Goal: Task Accomplishment & Management: Use online tool/utility

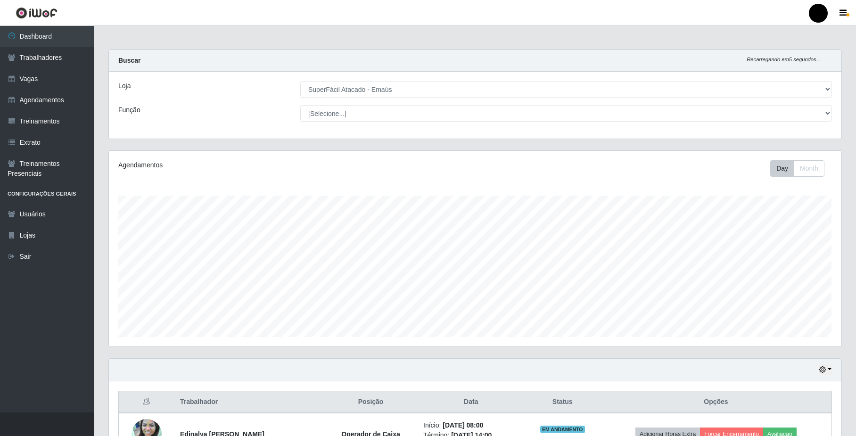
select select "407"
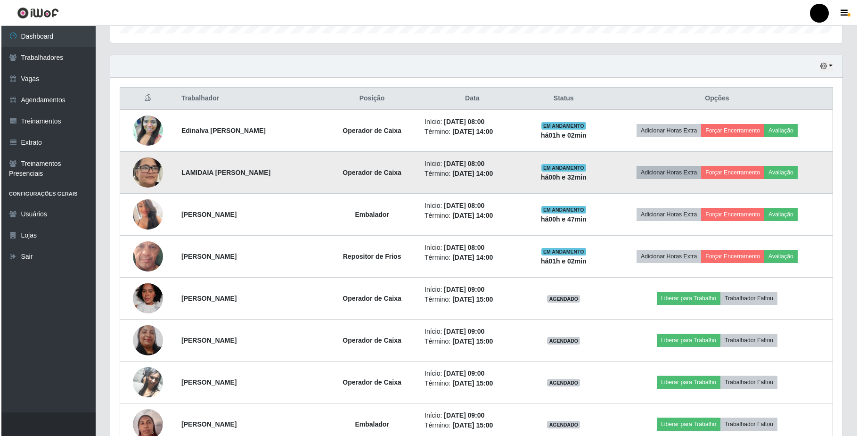
scroll to position [338, 0]
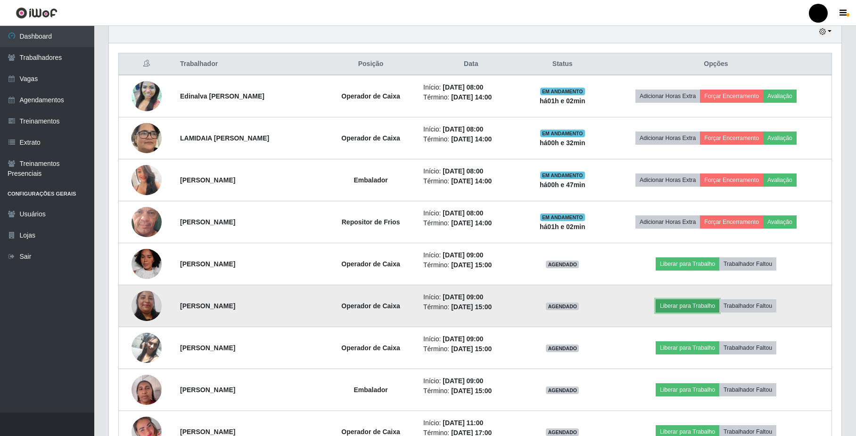
click at [696, 309] on button "Liberar para Trabalho" at bounding box center [688, 305] width 64 height 13
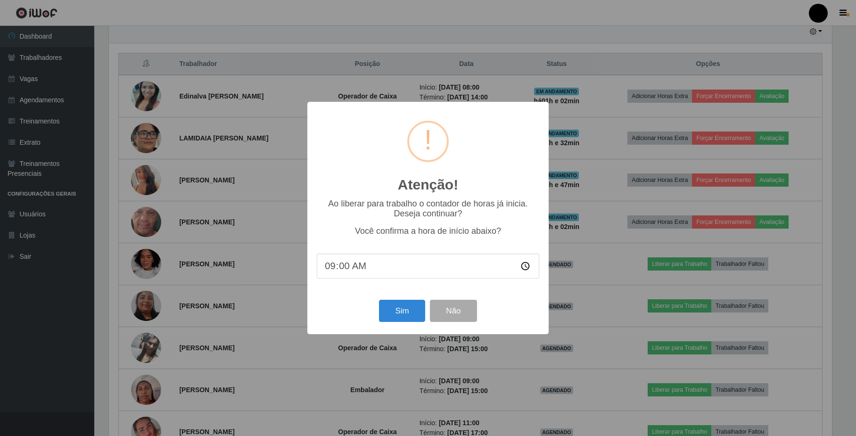
scroll to position [196, 725]
click at [415, 307] on button "Sim" at bounding box center [403, 311] width 46 height 22
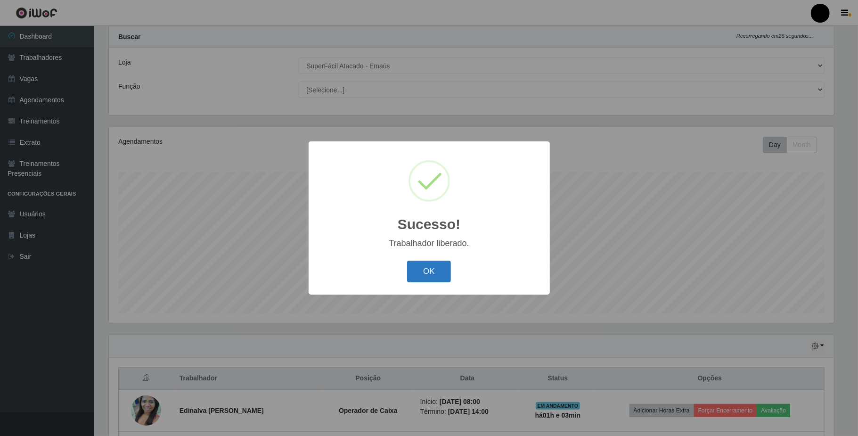
click at [415, 270] on button "OK" at bounding box center [429, 272] width 44 height 22
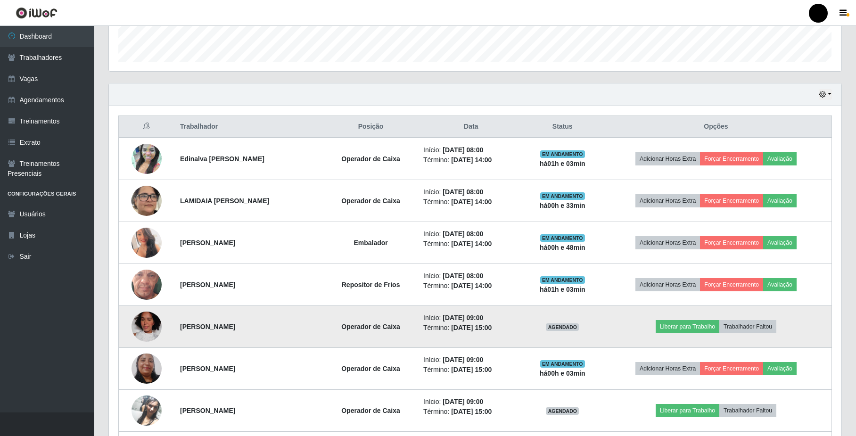
scroll to position [338, 0]
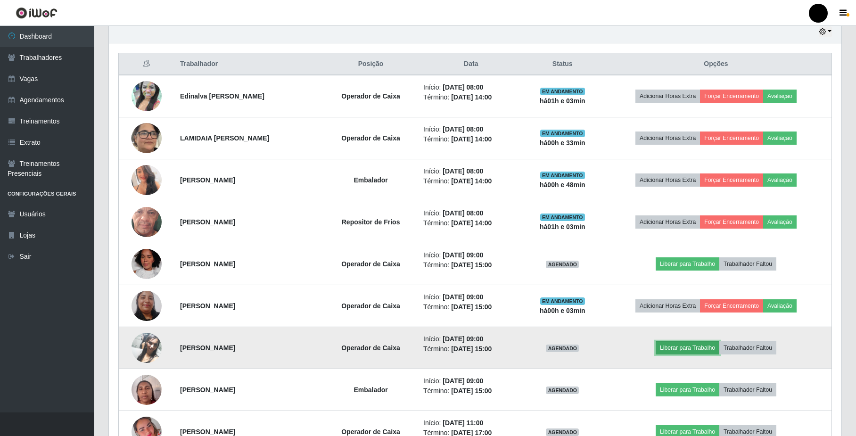
click at [688, 353] on button "Liberar para Trabalho" at bounding box center [688, 347] width 64 height 13
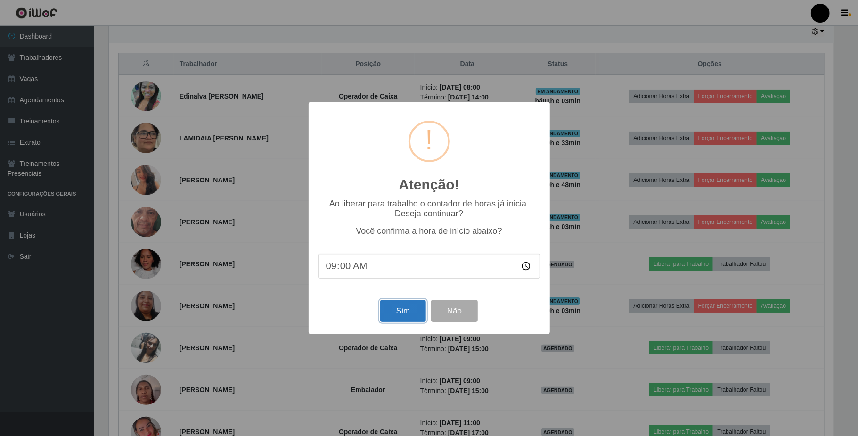
click at [414, 317] on button "Sim" at bounding box center [403, 311] width 46 height 22
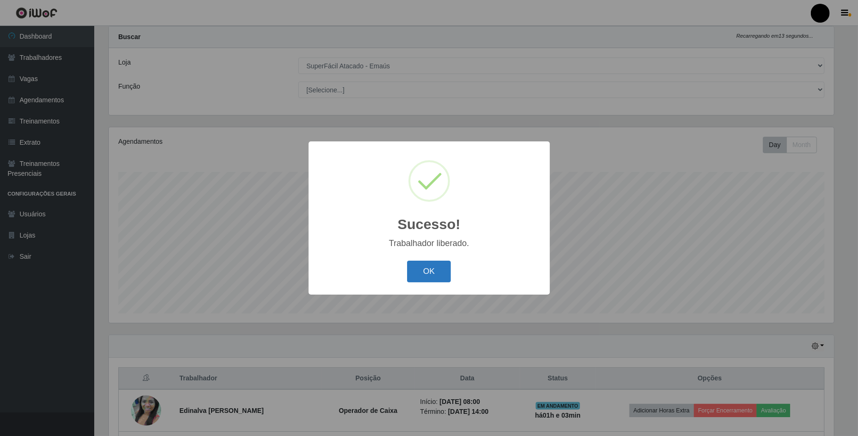
click at [434, 272] on button "OK" at bounding box center [429, 272] width 44 height 22
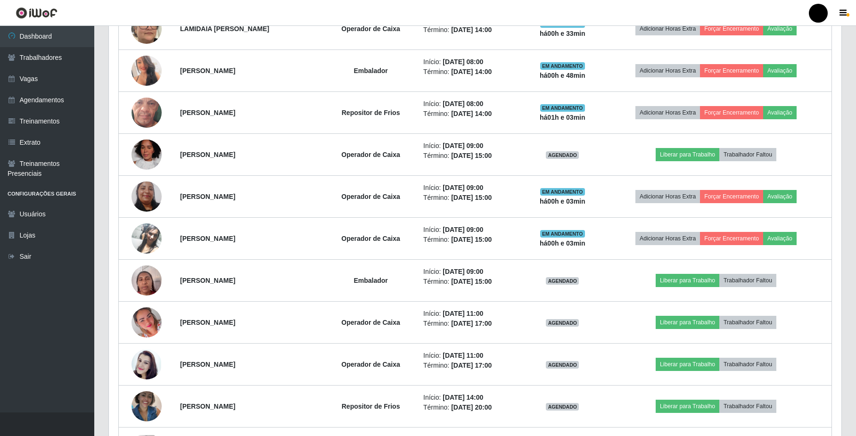
scroll to position [464, 0]
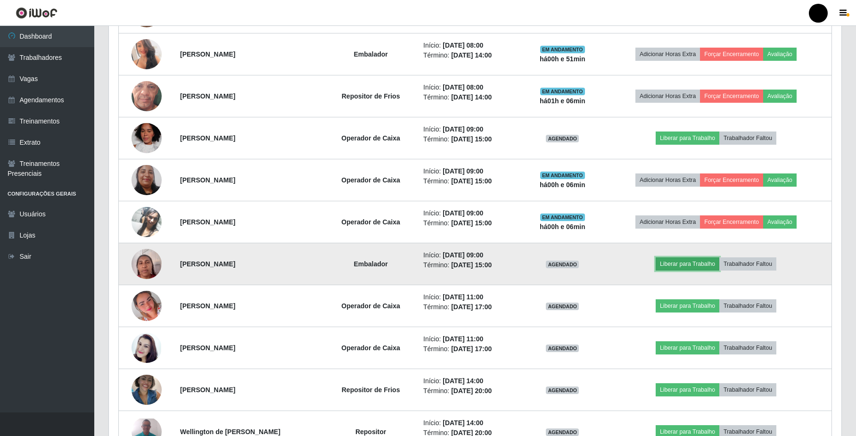
click at [702, 268] on button "Liberar para Trabalho" at bounding box center [688, 263] width 64 height 13
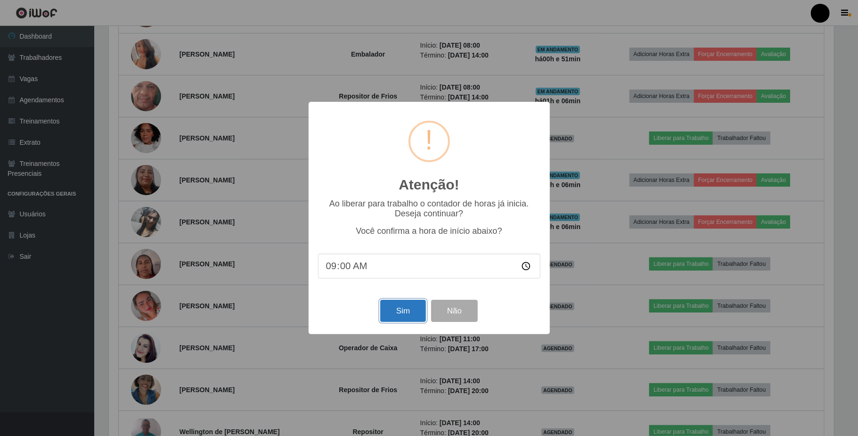
click at [406, 313] on button "Sim" at bounding box center [403, 311] width 46 height 22
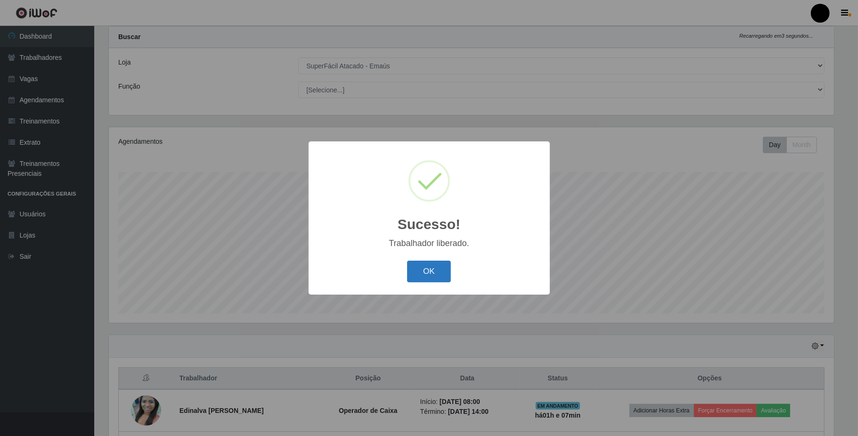
click at [436, 276] on button "OK" at bounding box center [429, 272] width 44 height 22
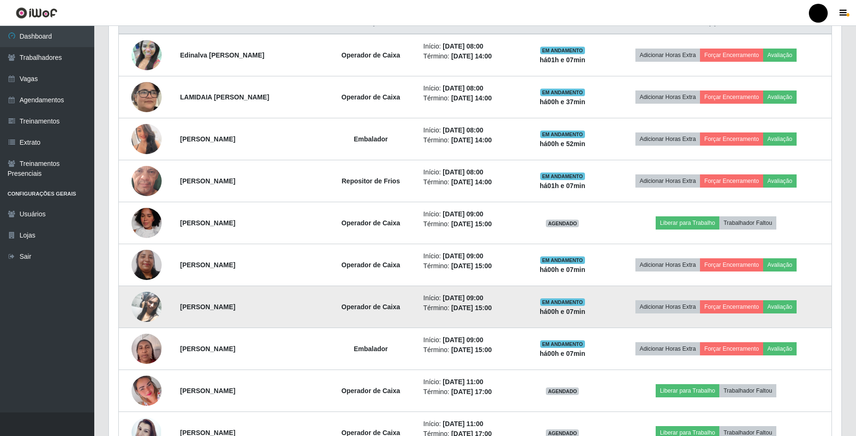
scroll to position [401, 0]
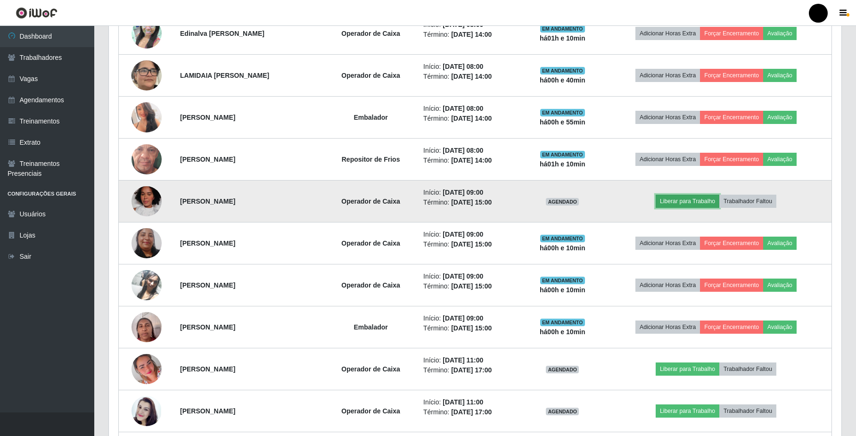
click at [698, 203] on button "Liberar para Trabalho" at bounding box center [688, 201] width 64 height 13
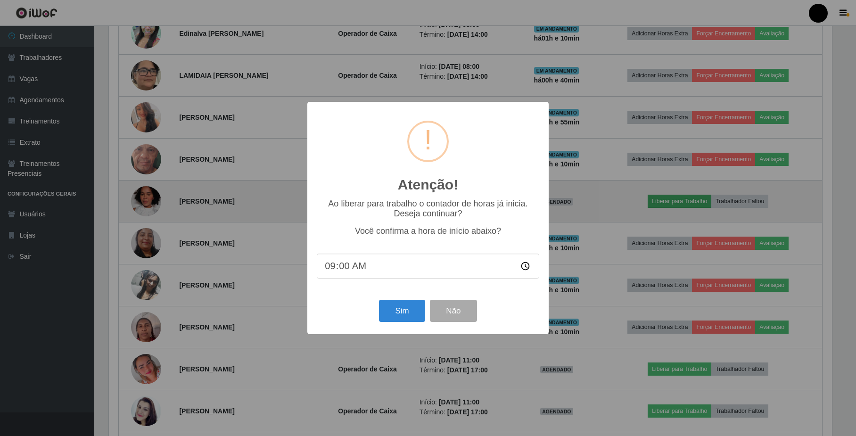
scroll to position [196, 725]
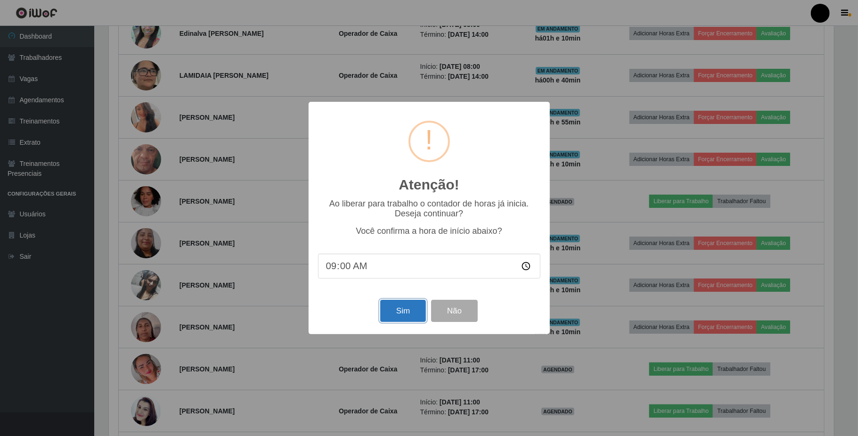
click at [402, 315] on button "Sim" at bounding box center [403, 311] width 46 height 22
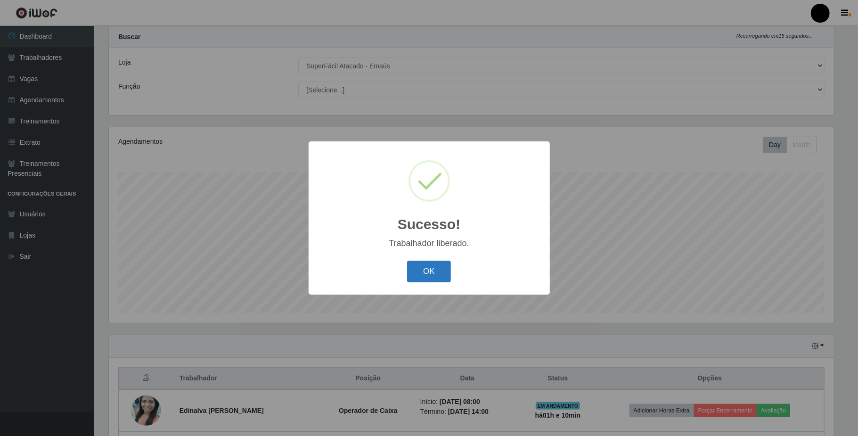
click at [427, 276] on button "OK" at bounding box center [429, 272] width 44 height 22
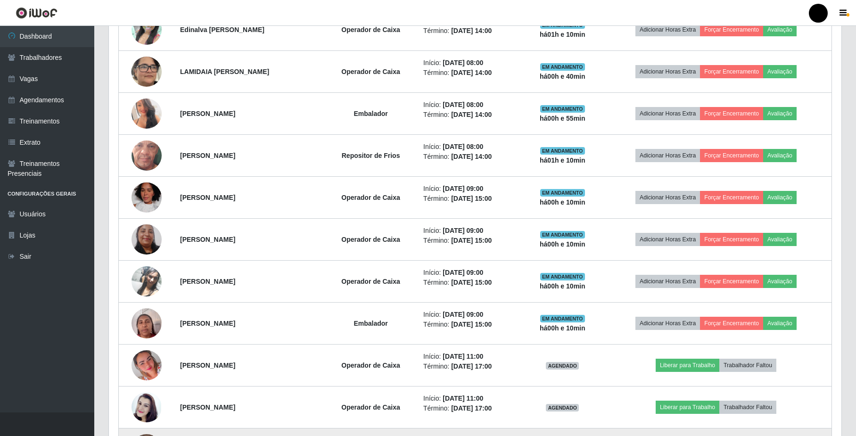
scroll to position [401, 0]
